Goal: Task Accomplishment & Management: Manage account settings

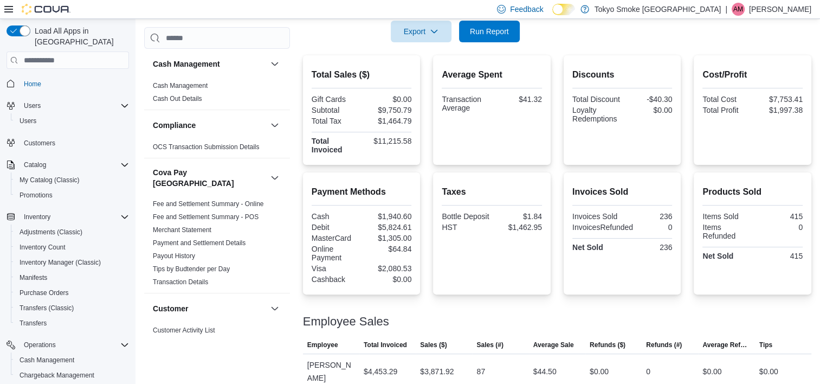
scroll to position [102, 0]
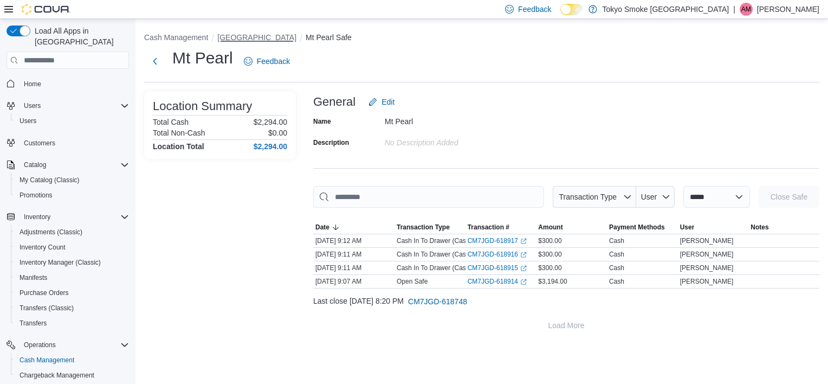
click at [296, 38] on button "[GEOGRAPHIC_DATA]" at bounding box center [256, 37] width 79 height 9
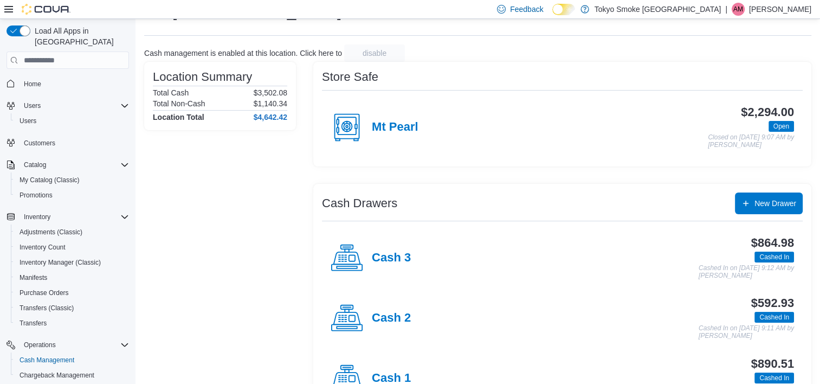
scroll to position [88, 0]
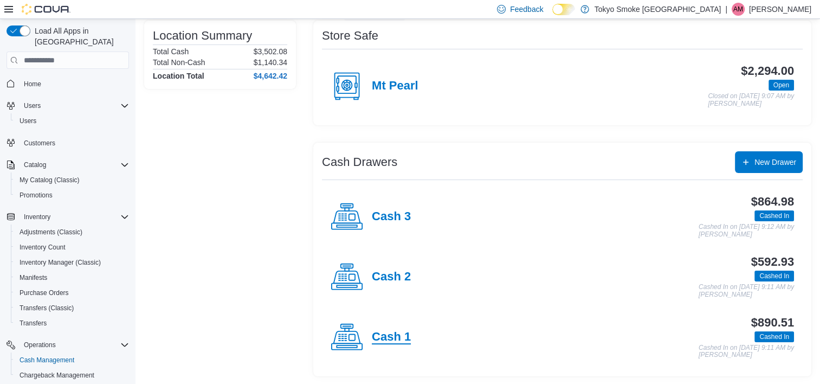
click at [390, 330] on h4 "Cash 1" at bounding box center [391, 337] width 39 height 14
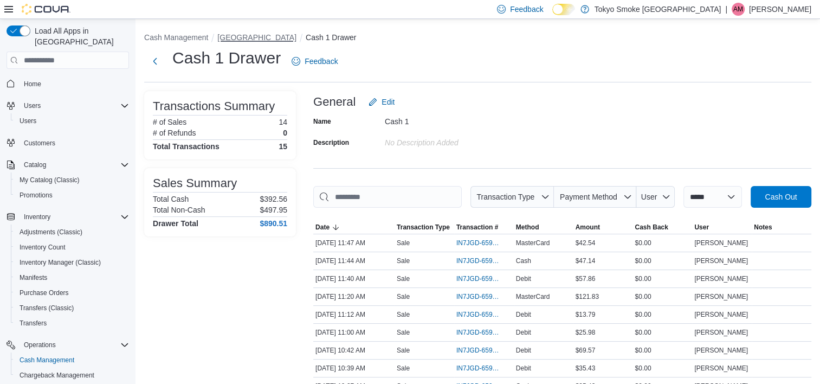
click at [260, 41] on button "[GEOGRAPHIC_DATA]" at bounding box center [256, 37] width 79 height 9
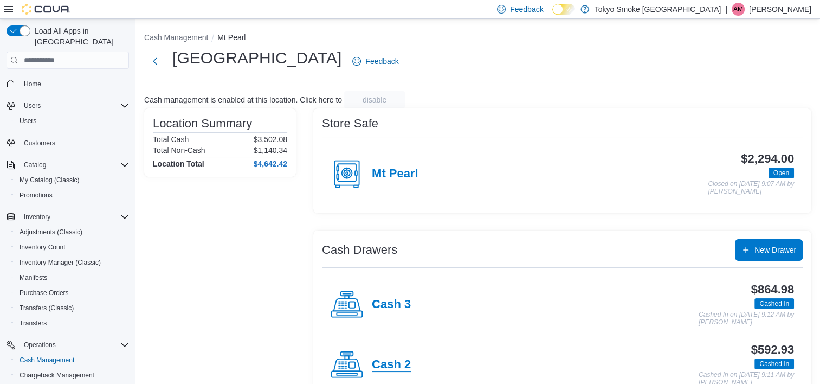
click at [395, 365] on h4 "Cash 2" at bounding box center [391, 365] width 39 height 14
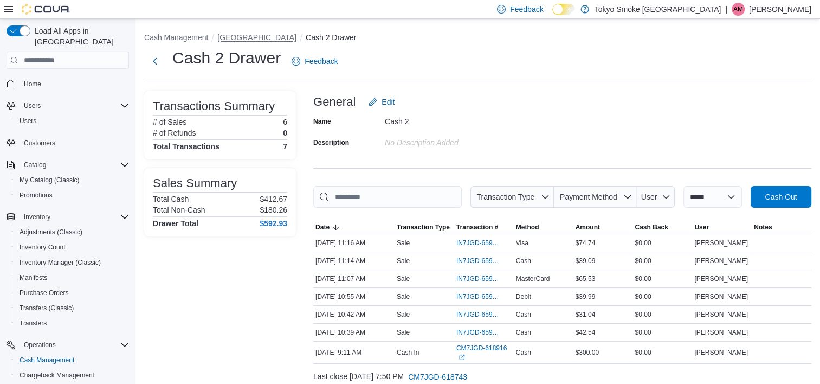
click at [262, 37] on button "[GEOGRAPHIC_DATA]" at bounding box center [256, 37] width 79 height 9
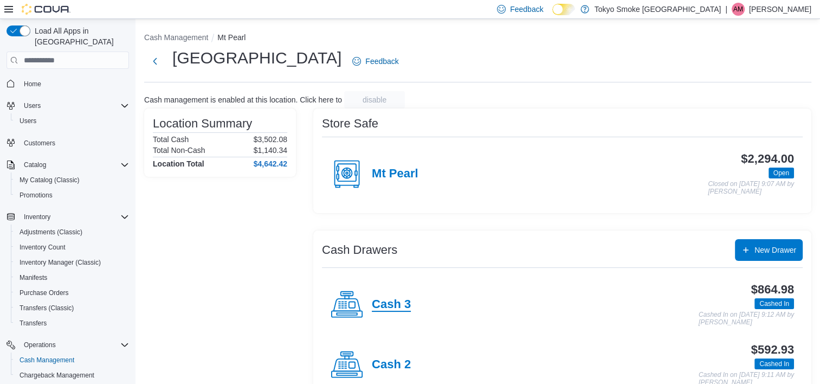
click at [380, 307] on h4 "Cash 3" at bounding box center [391, 304] width 39 height 14
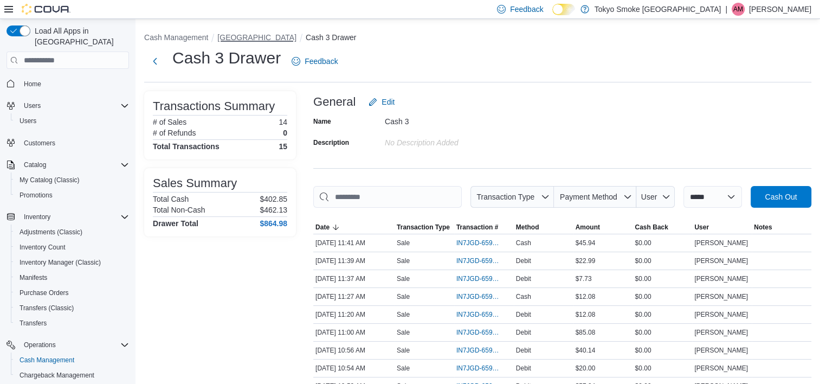
click at [267, 36] on button "[GEOGRAPHIC_DATA]" at bounding box center [256, 37] width 79 height 9
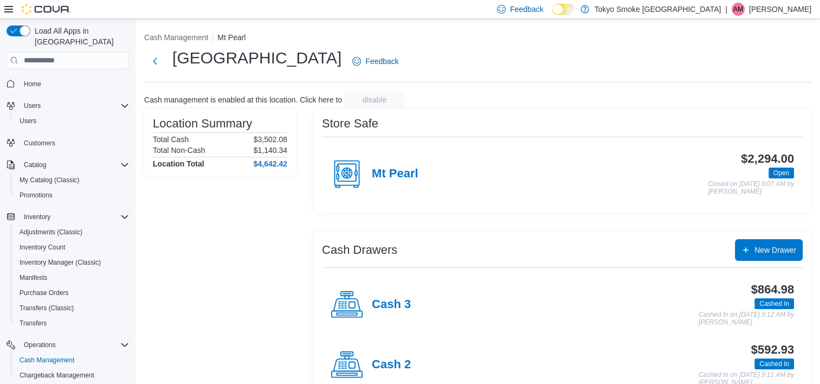
click at [513, 104] on div "Cash management is enabled at this location. Click here to disable" at bounding box center [477, 99] width 667 height 17
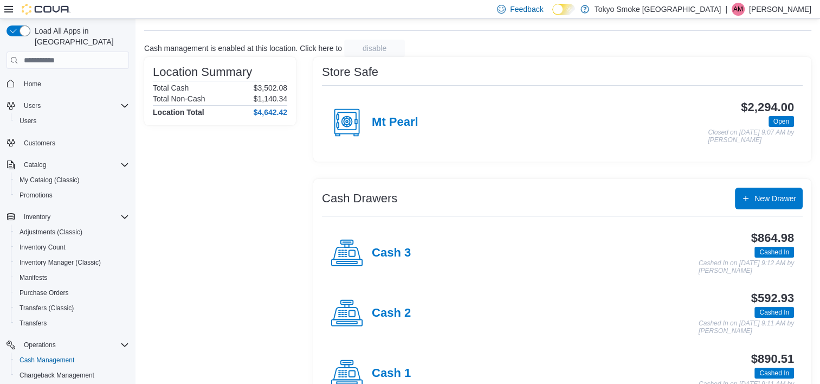
scroll to position [88, 0]
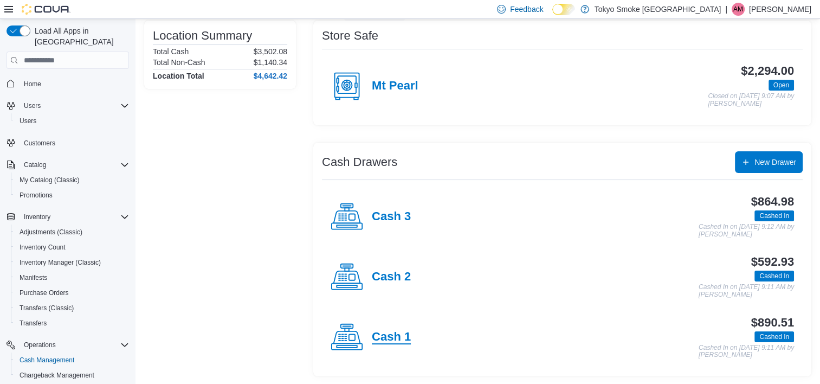
click at [396, 330] on h4 "Cash 1" at bounding box center [391, 337] width 39 height 14
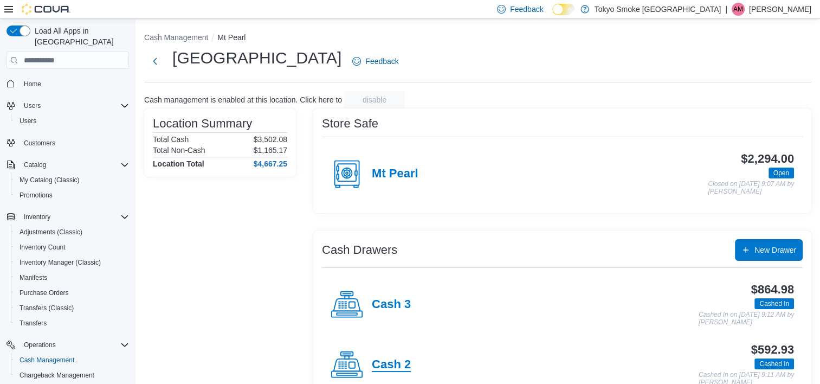
click at [392, 362] on h4 "Cash 2" at bounding box center [391, 365] width 39 height 14
click at [385, 309] on h4 "Cash 3" at bounding box center [391, 304] width 39 height 14
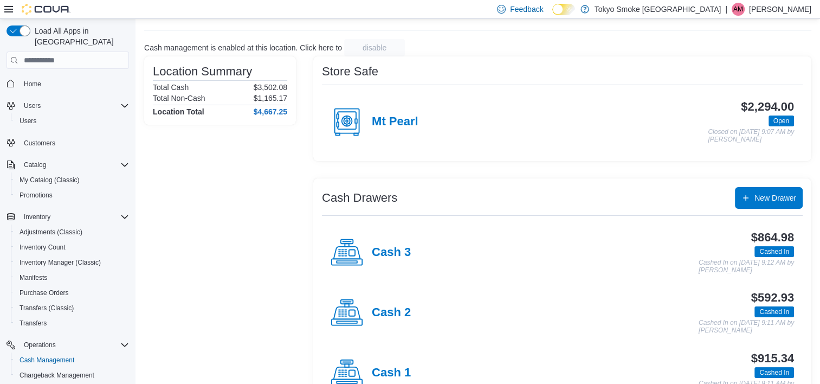
scroll to position [88, 0]
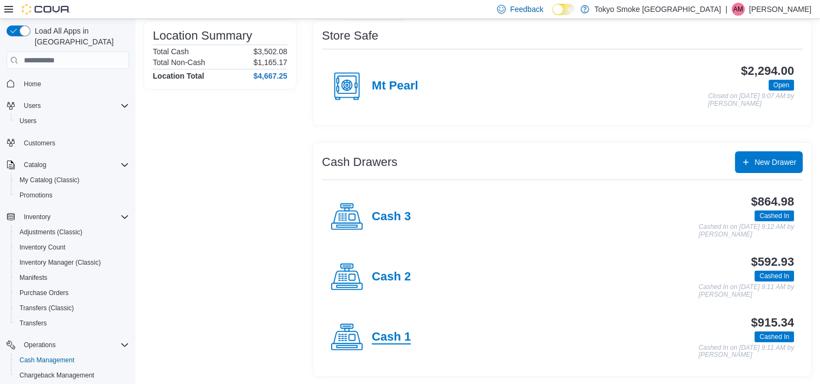
click at [397, 338] on h4 "Cash 1" at bounding box center [391, 337] width 39 height 14
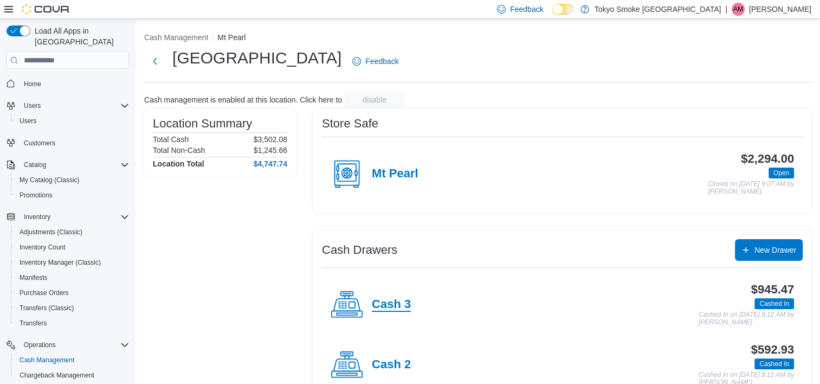
click at [399, 303] on h4 "Cash 3" at bounding box center [391, 304] width 39 height 14
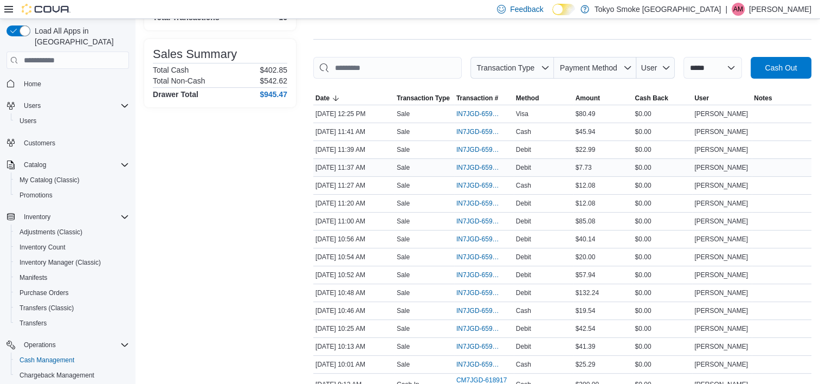
scroll to position [163, 0]
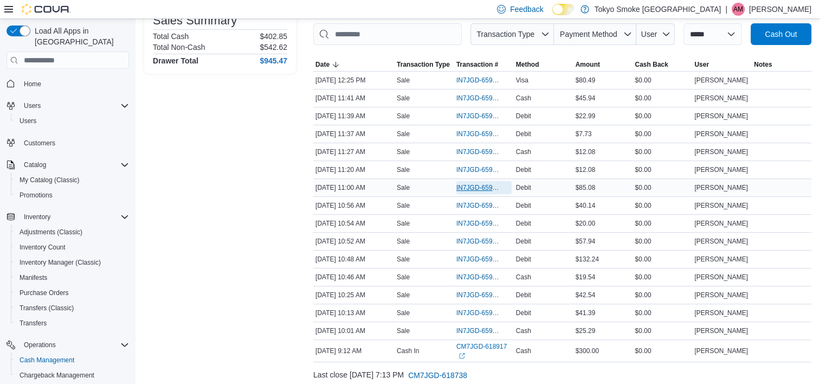
click at [479, 185] on span "IN7JGD-6597007" at bounding box center [478, 187] width 44 height 9
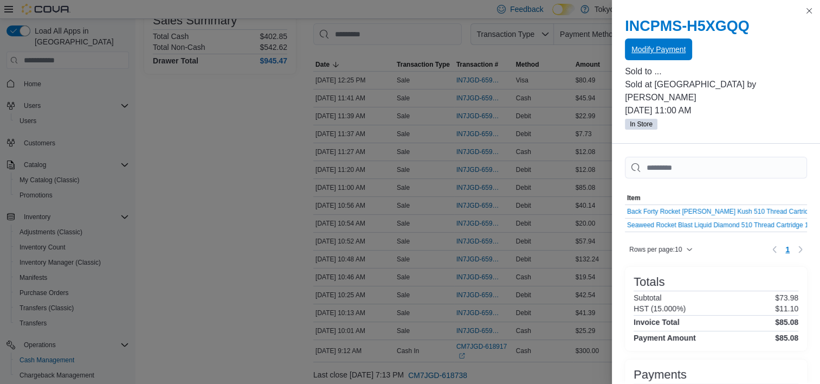
click at [670, 57] on span "Modify Payment" at bounding box center [658, 49] width 54 height 22
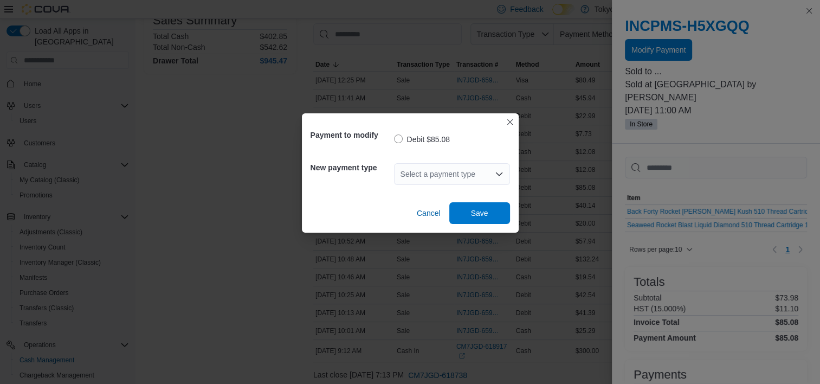
click at [458, 170] on div "Select a payment type" at bounding box center [452, 174] width 116 height 22
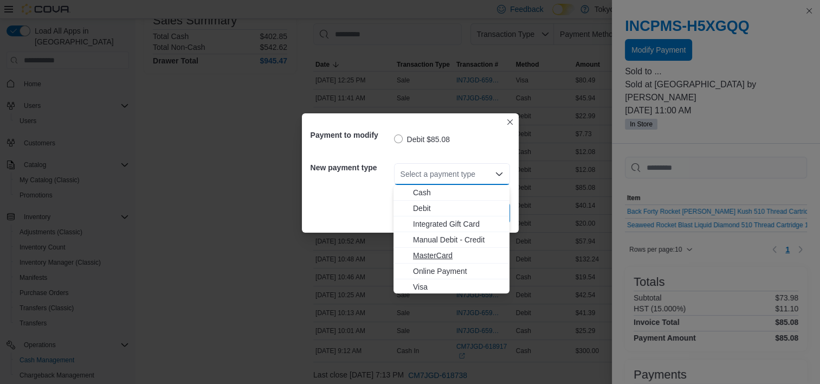
click at [451, 252] on span "MasterCard" at bounding box center [458, 255] width 90 height 11
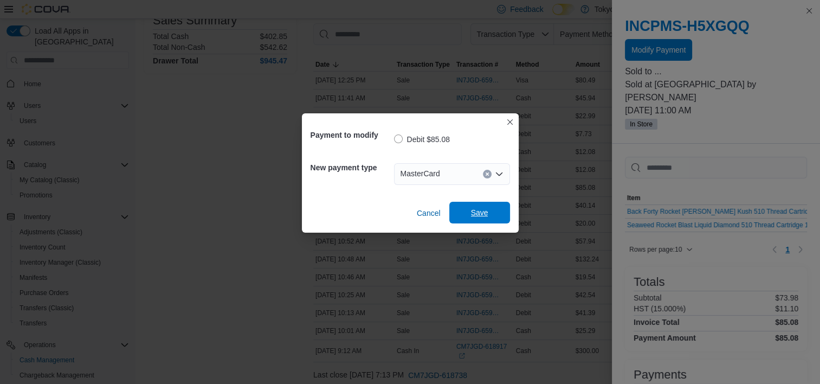
click at [480, 219] on span "Save" at bounding box center [480, 213] width 48 height 22
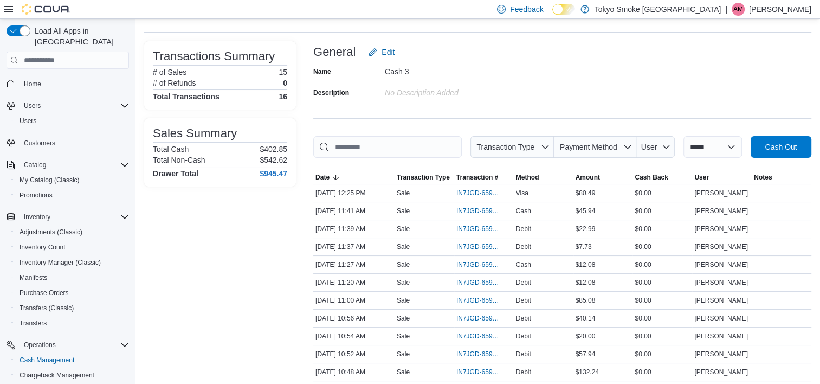
scroll to position [0, 0]
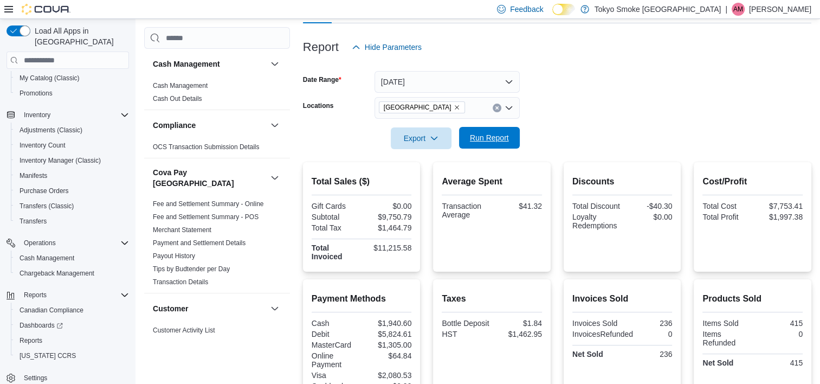
scroll to position [114, 0]
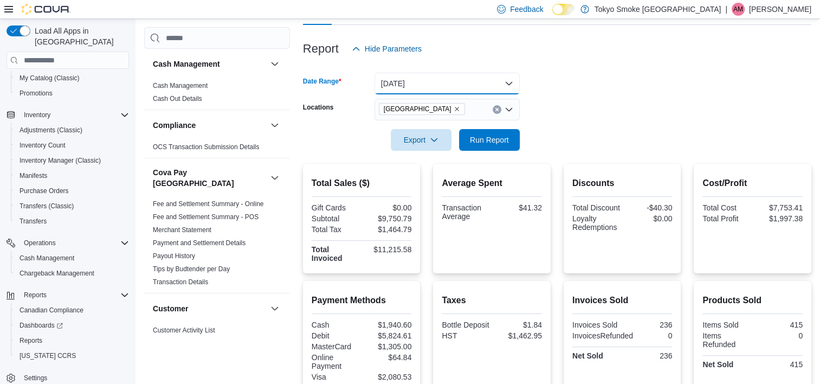
click at [439, 90] on button "Yesterday" at bounding box center [446, 84] width 145 height 22
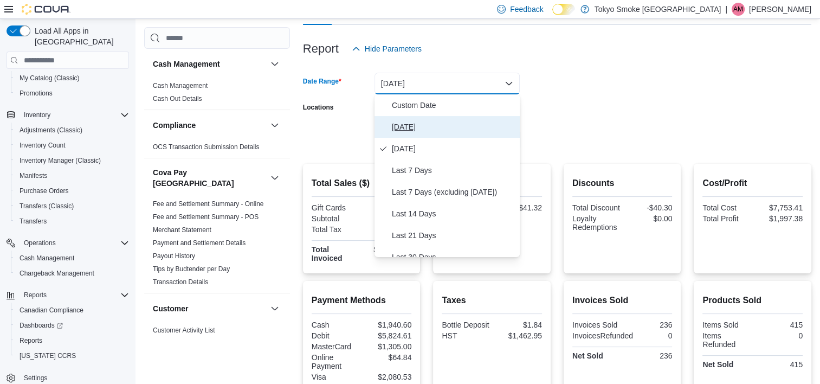
click at [414, 128] on span "Today" at bounding box center [454, 126] width 124 height 13
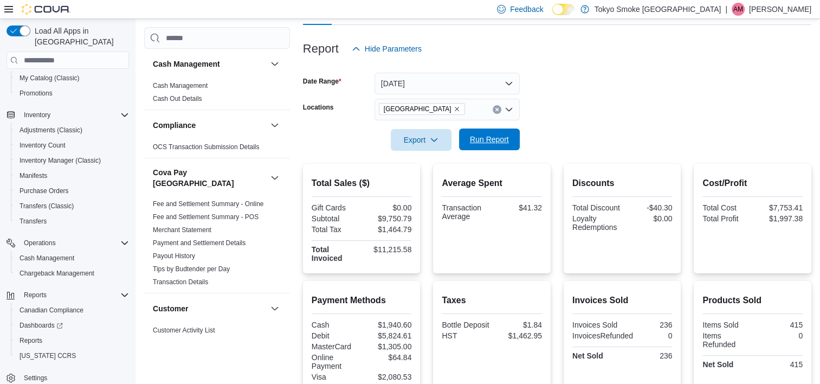
click at [486, 140] on span "Run Report" at bounding box center [489, 139] width 39 height 11
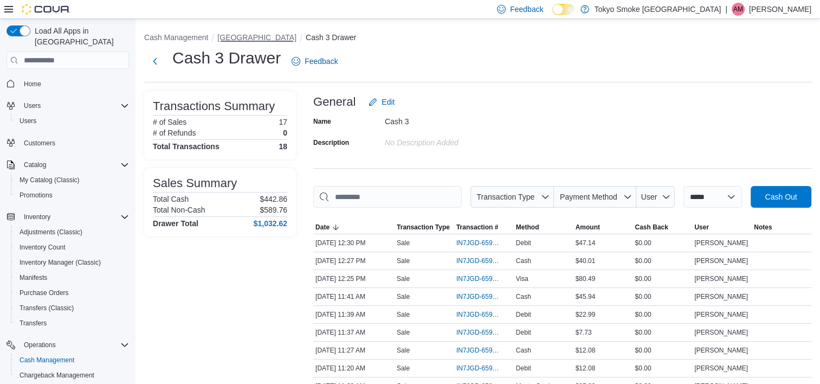
click at [261, 38] on button "[GEOGRAPHIC_DATA]" at bounding box center [256, 37] width 79 height 9
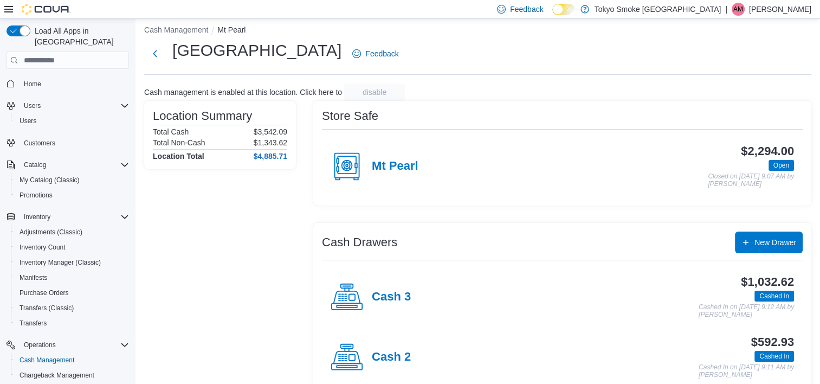
scroll to position [88, 0]
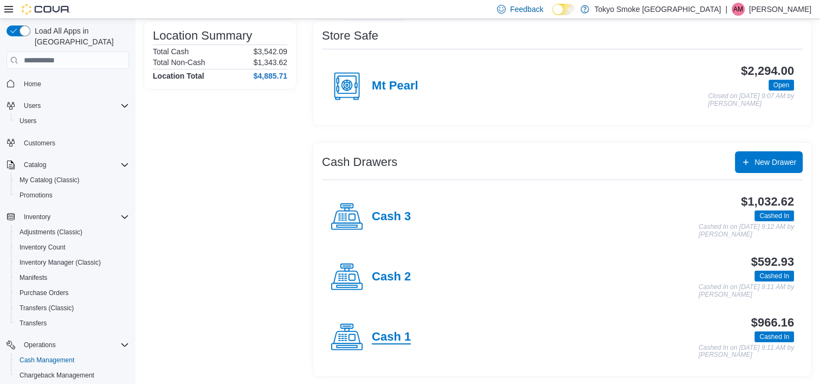
click at [407, 335] on h4 "Cash 1" at bounding box center [391, 337] width 39 height 14
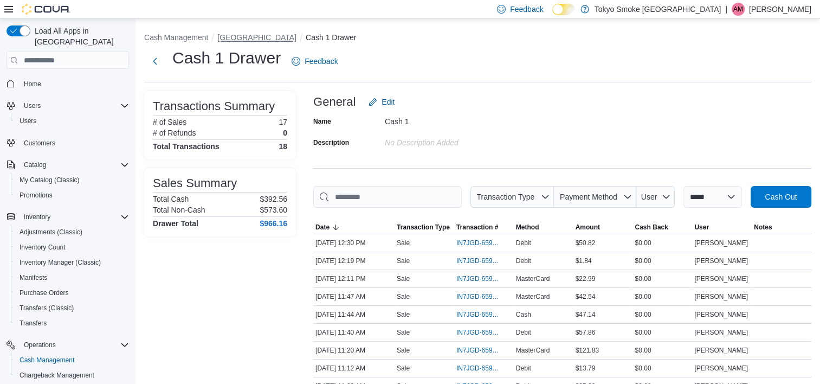
click at [278, 36] on button "[GEOGRAPHIC_DATA]" at bounding box center [256, 37] width 79 height 9
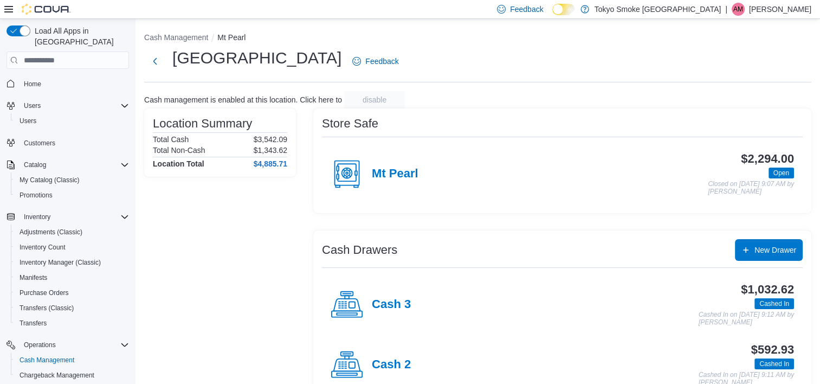
click at [397, 359] on h4 "Cash 2" at bounding box center [391, 365] width 39 height 14
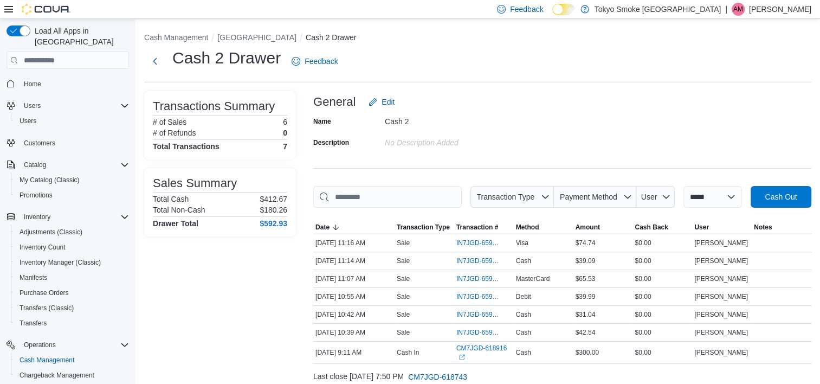
click at [284, 43] on ol "Cash Management Mount Pearl Commonwealth Cash 2 Drawer" at bounding box center [477, 38] width 667 height 13
click at [285, 39] on button "[GEOGRAPHIC_DATA]" at bounding box center [256, 37] width 79 height 9
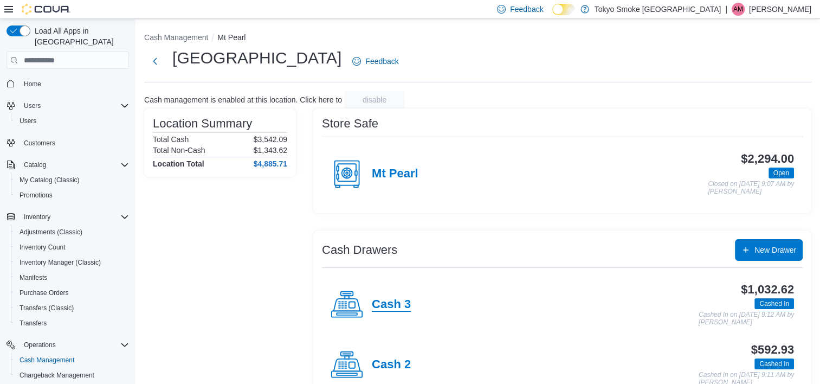
click at [387, 302] on h4 "Cash 3" at bounding box center [391, 304] width 39 height 14
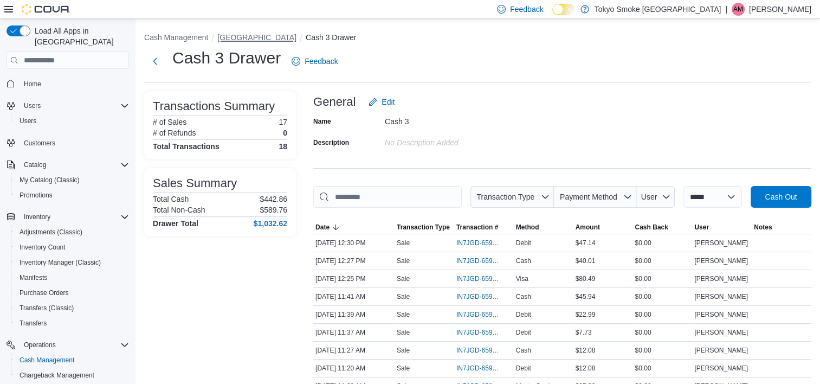
click at [282, 35] on button "[GEOGRAPHIC_DATA]" at bounding box center [256, 37] width 79 height 9
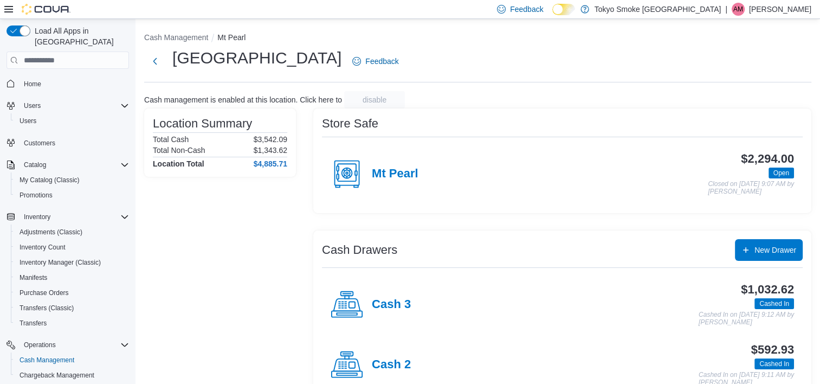
click at [504, 100] on div "Cash management is enabled at this location. Click here to disable" at bounding box center [477, 99] width 667 height 17
click at [477, 32] on ol "Cash Management Mt Pearl" at bounding box center [477, 38] width 667 height 13
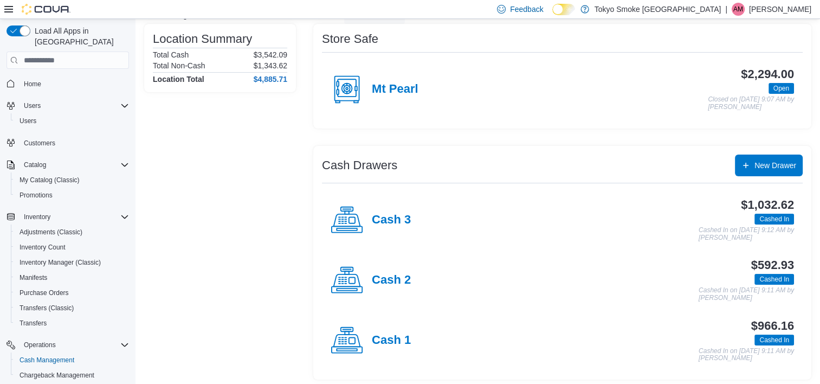
scroll to position [88, 0]
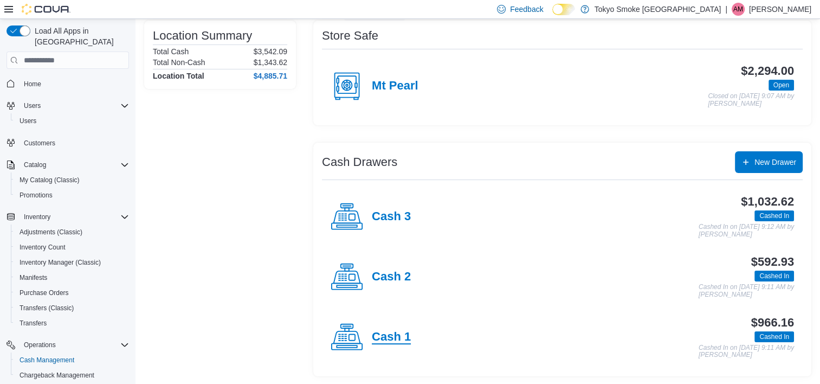
click at [406, 330] on h4 "Cash 1" at bounding box center [391, 337] width 39 height 14
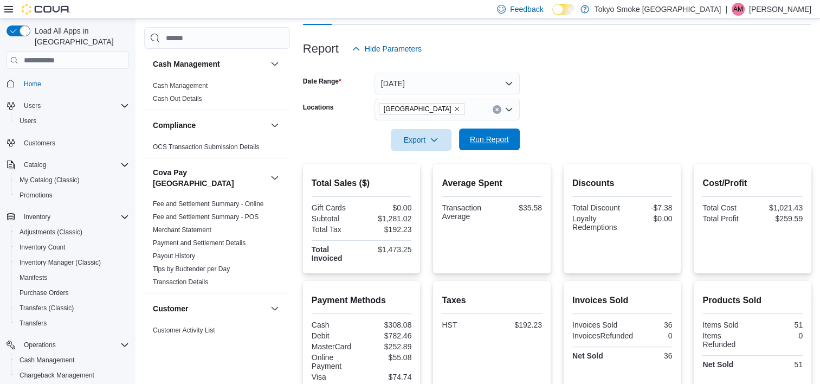
scroll to position [102, 0]
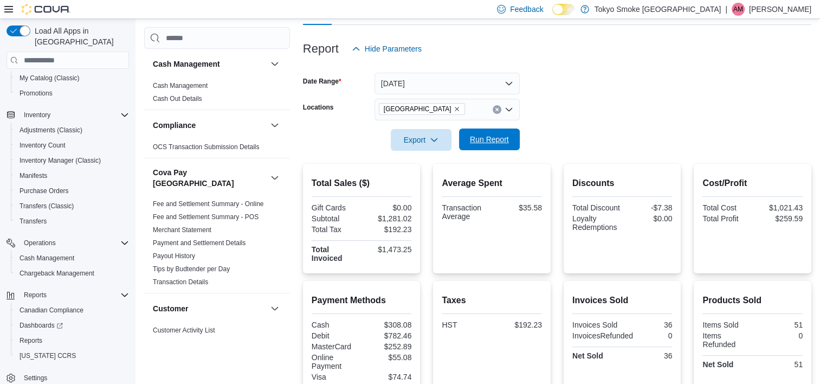
click at [483, 141] on span "Run Report" at bounding box center [489, 139] width 39 height 11
click at [492, 145] on span "Run Report" at bounding box center [489, 139] width 48 height 22
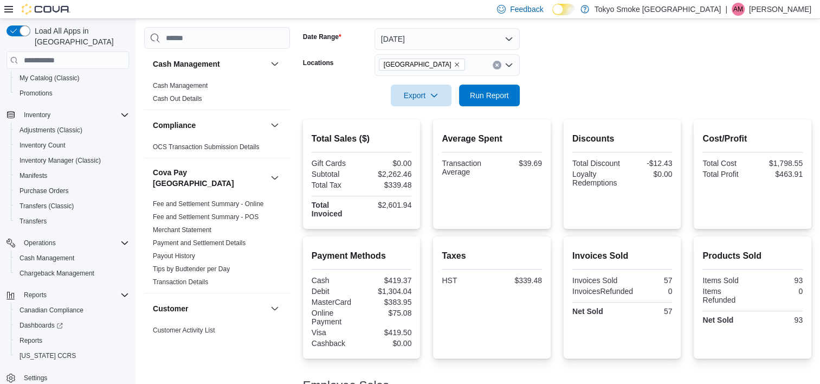
scroll to position [0, 0]
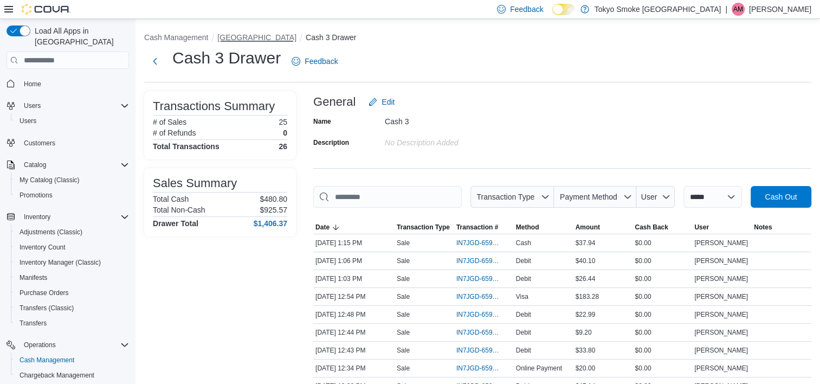
click at [254, 35] on button "[GEOGRAPHIC_DATA]" at bounding box center [256, 37] width 79 height 9
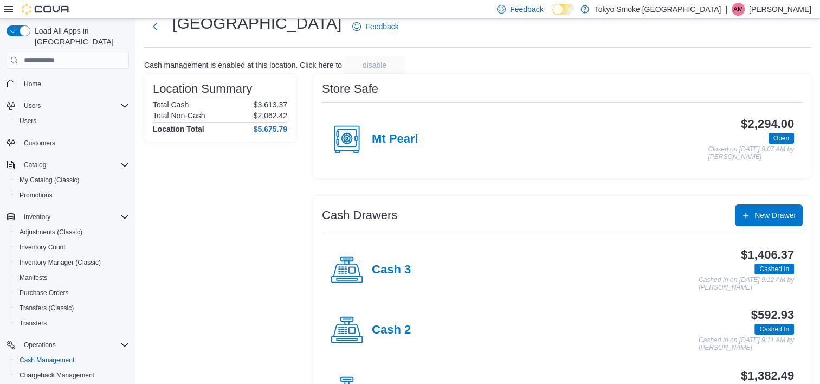
scroll to position [88, 0]
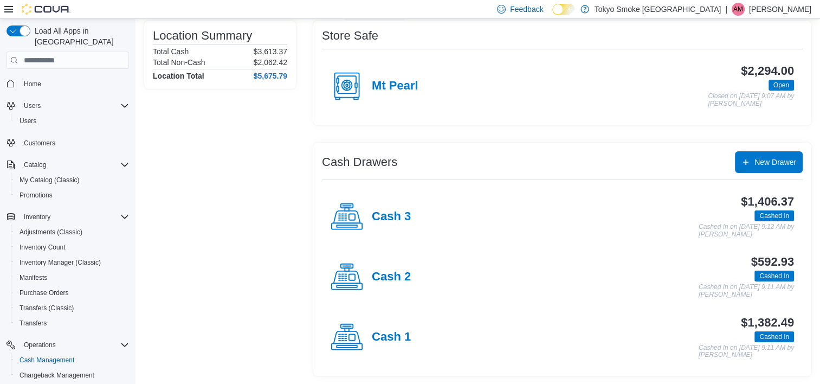
click at [393, 335] on h4 "Cash 1" at bounding box center [391, 337] width 39 height 14
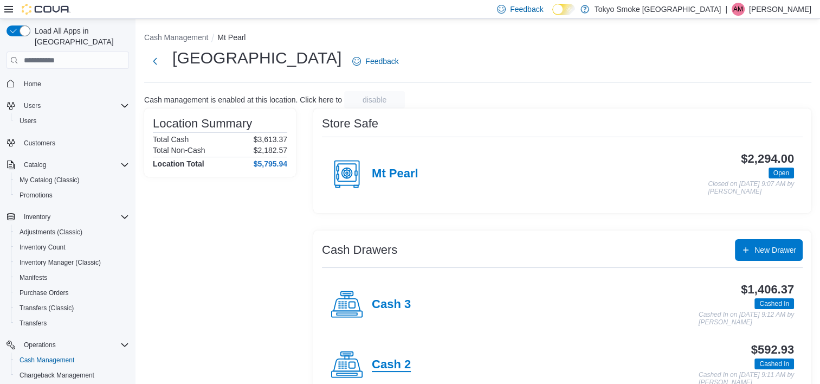
click at [392, 369] on h4 "Cash 2" at bounding box center [391, 365] width 39 height 14
